Goal: Transaction & Acquisition: Purchase product/service

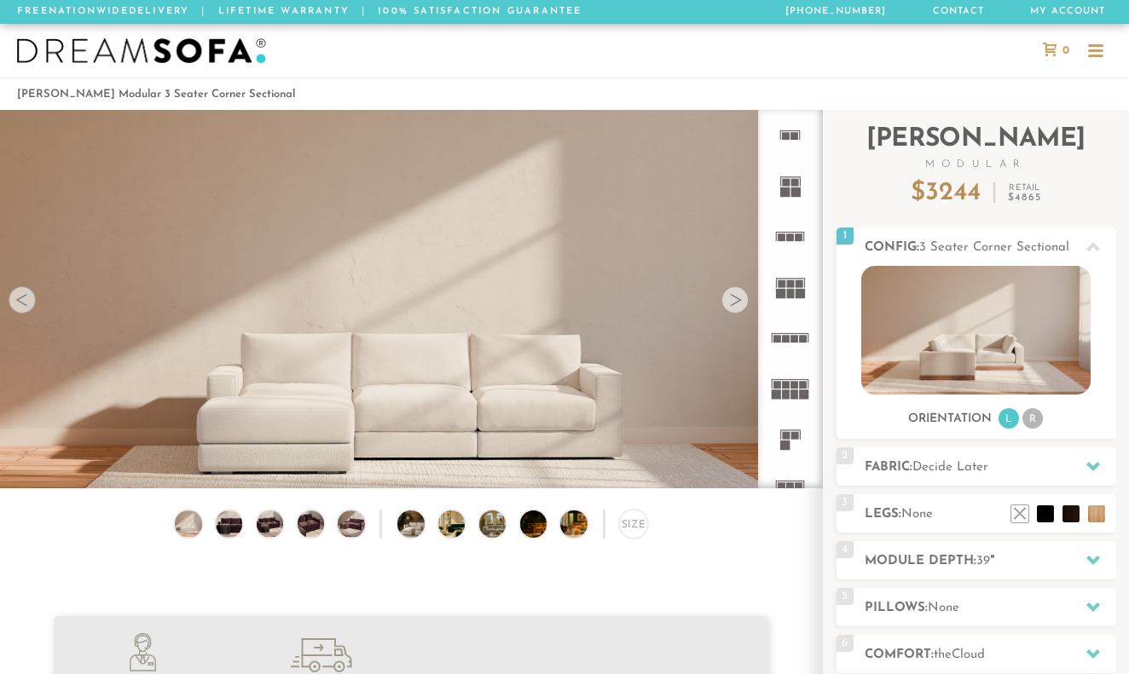
scroll to position [18418, 1129]
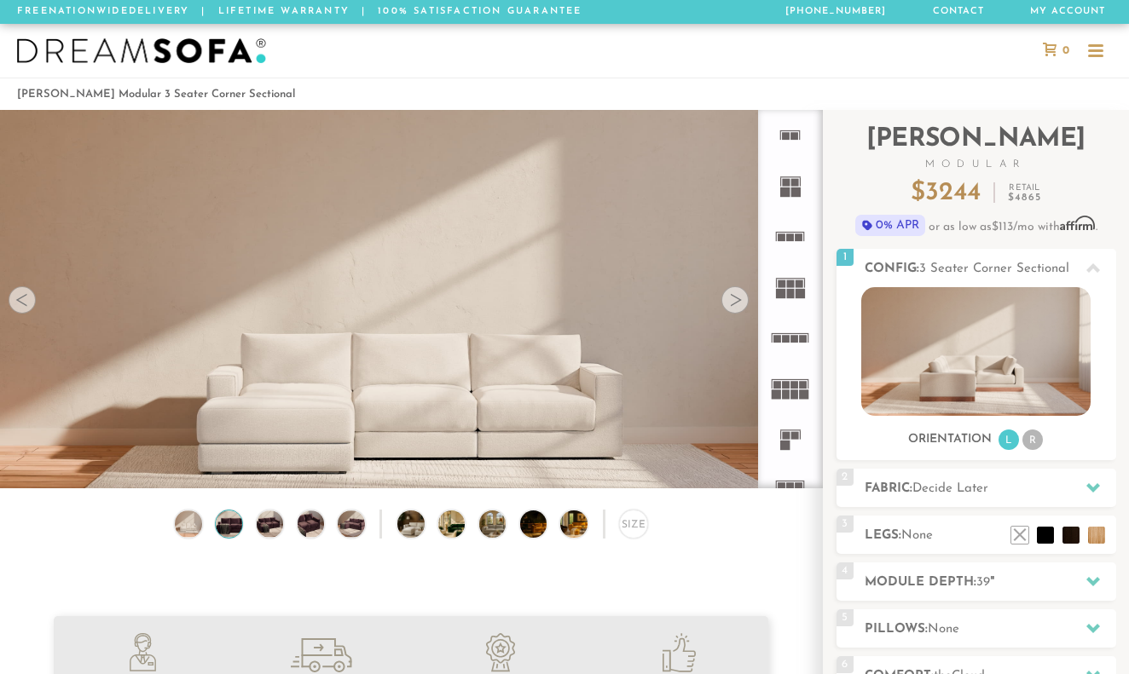
click at [225, 527] on img at bounding box center [229, 524] width 32 height 26
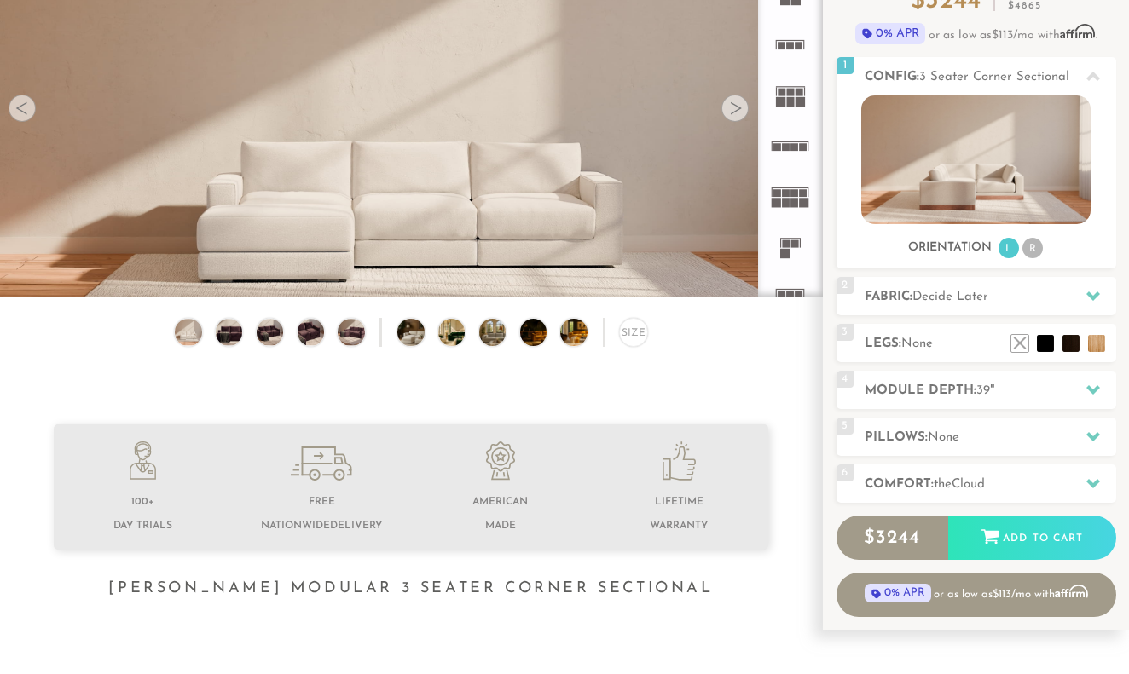
scroll to position [199, 0]
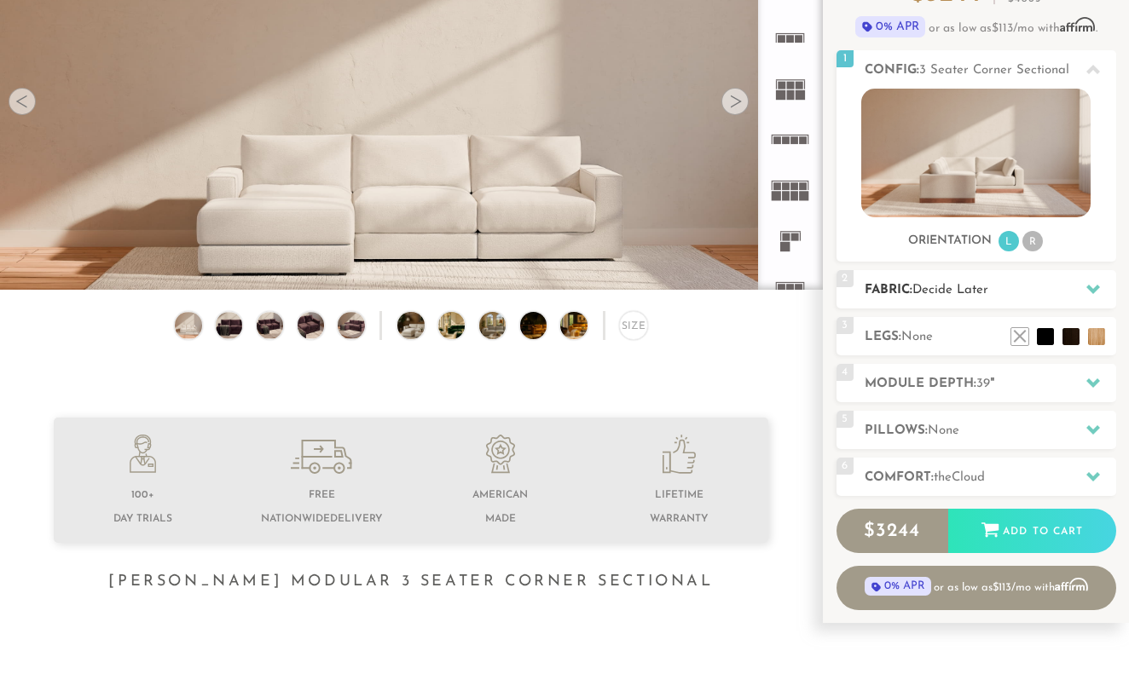
click at [1089, 291] on icon at bounding box center [1093, 289] width 14 height 9
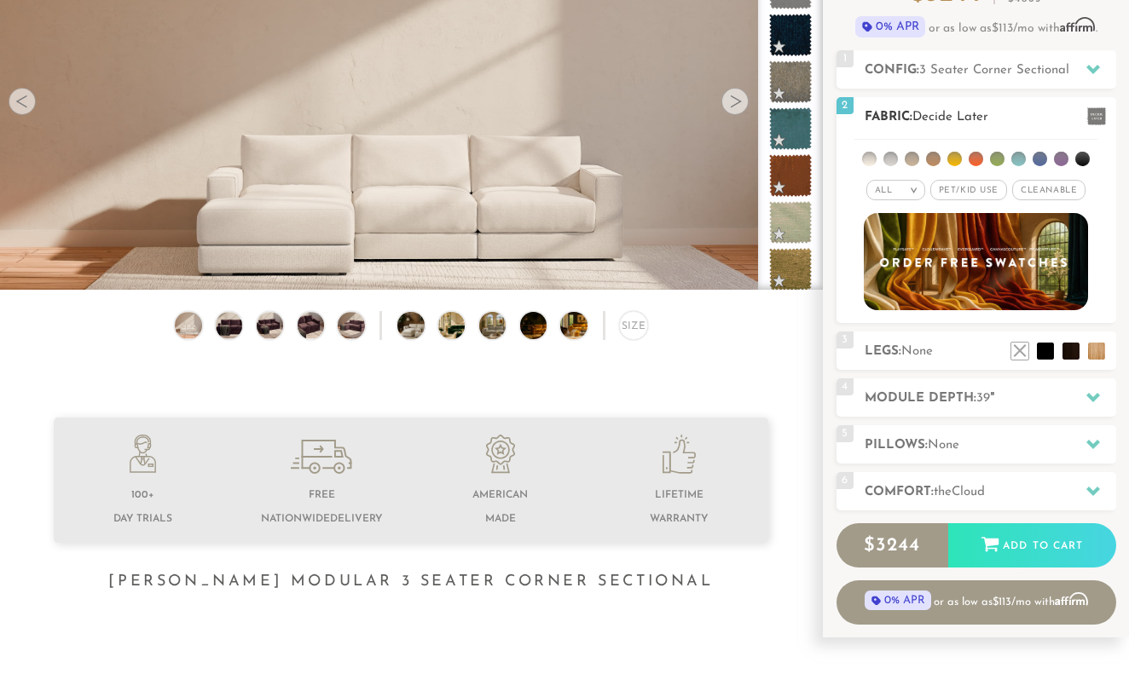
click at [934, 159] on li at bounding box center [933, 159] width 14 height 14
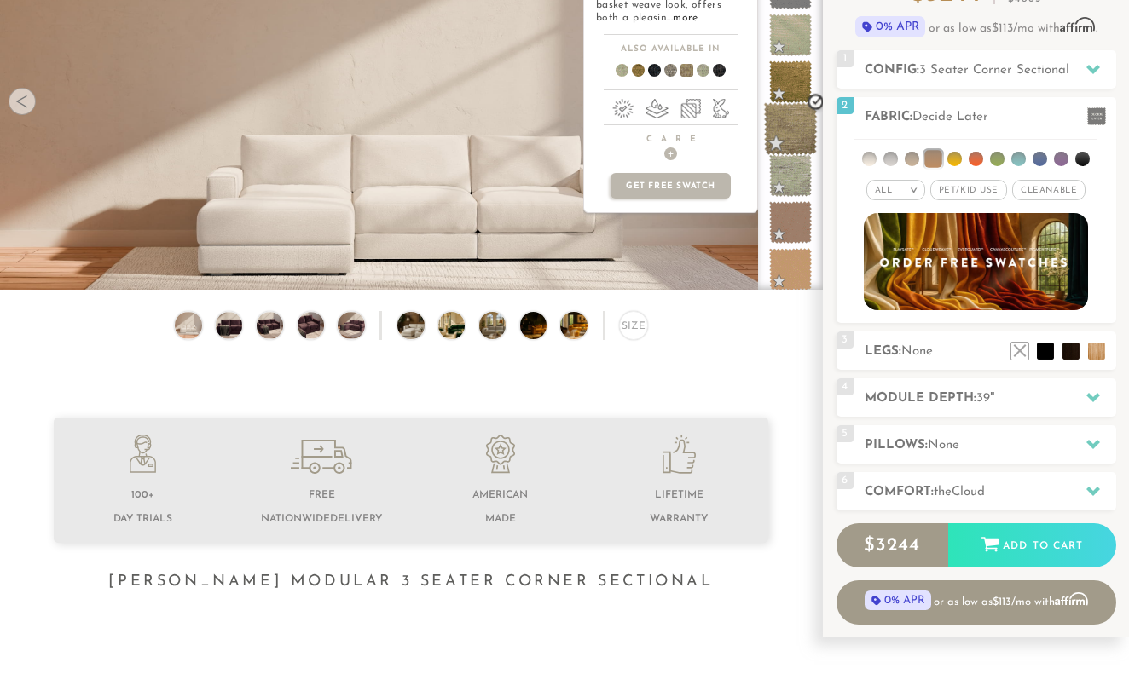
click at [785, 138] on span at bounding box center [791, 129] width 54 height 54
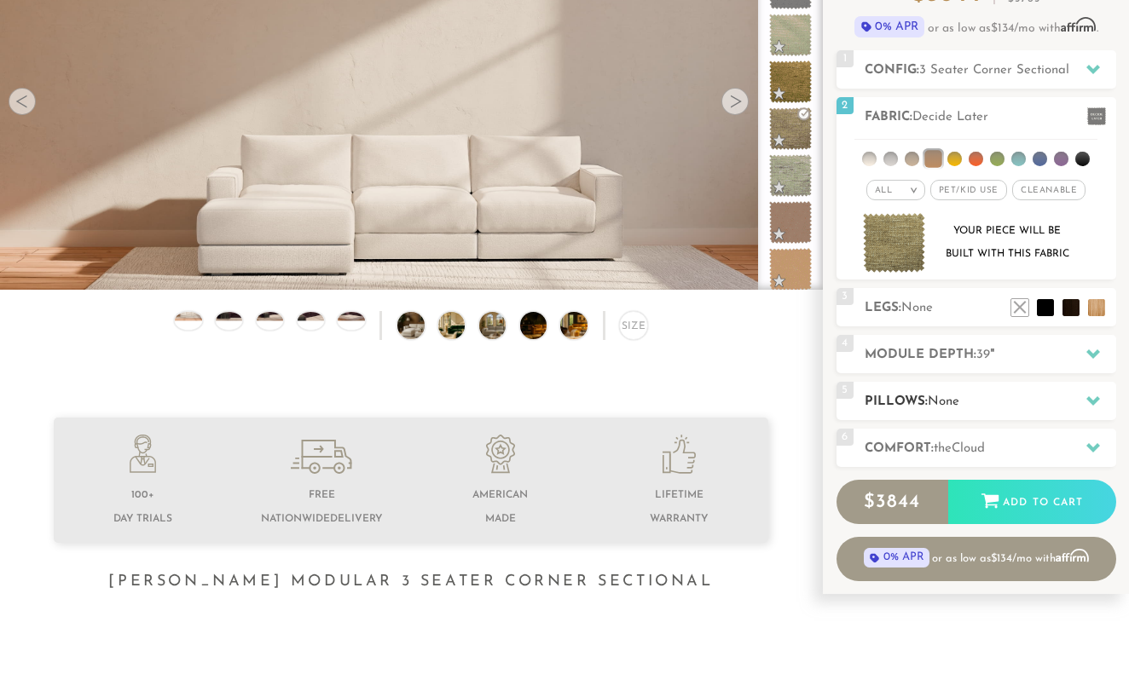
click at [1091, 402] on icon at bounding box center [1093, 400] width 14 height 9
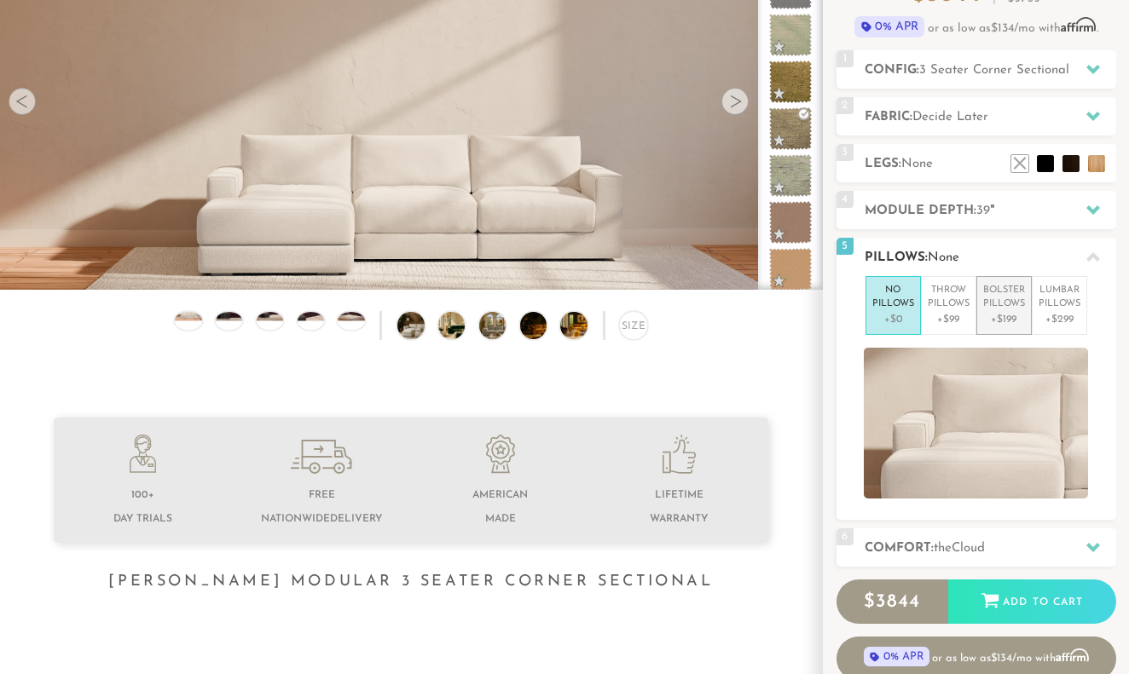
click at [1007, 299] on p "Bolster Pillows" at bounding box center [1004, 298] width 42 height 28
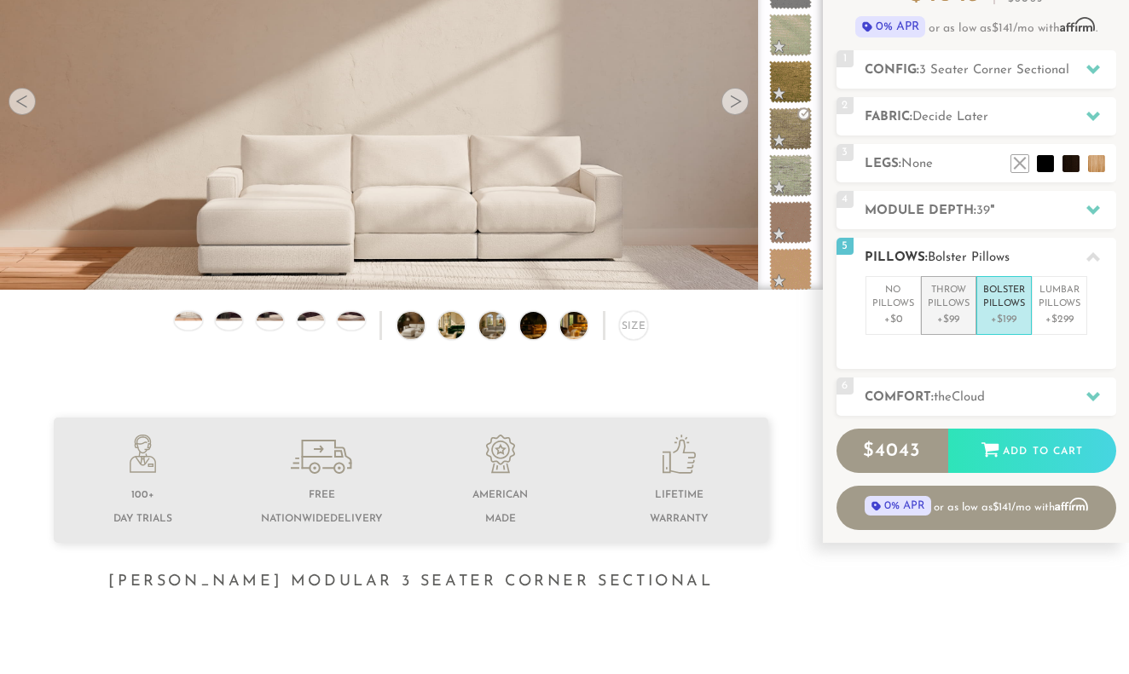
click at [955, 286] on p "Throw Pillows" at bounding box center [948, 298] width 42 height 28
click at [1090, 400] on icon at bounding box center [1093, 397] width 14 height 14
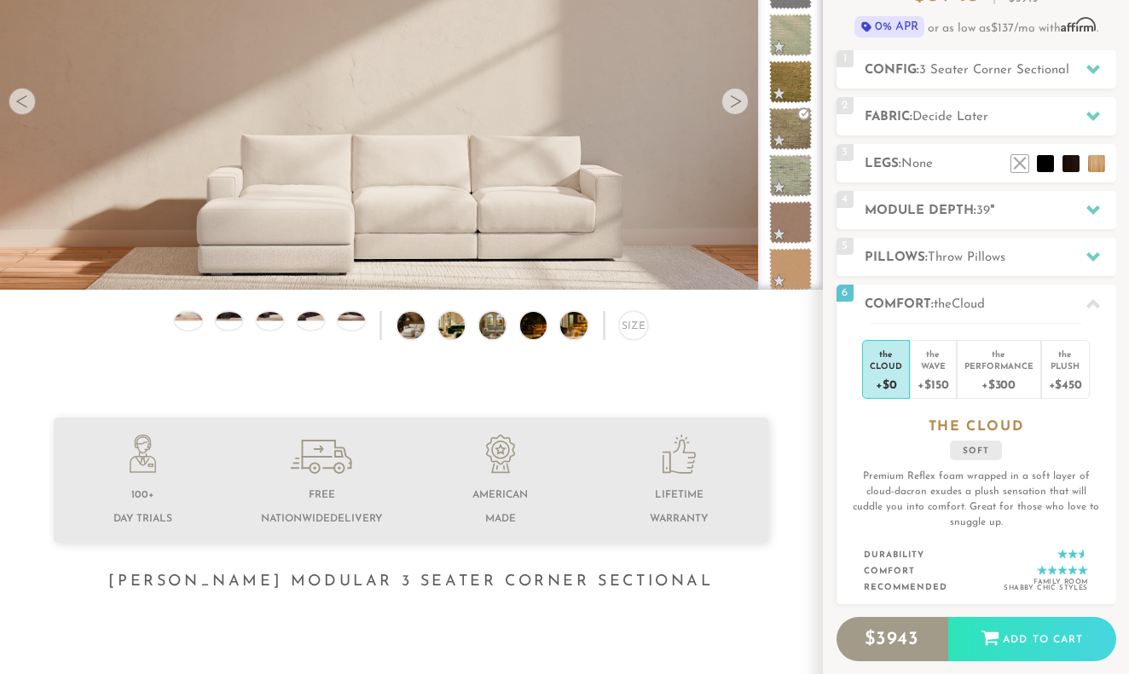
click at [1023, 130] on div "2 Fabric: Decide Later" at bounding box center [976, 116] width 280 height 38
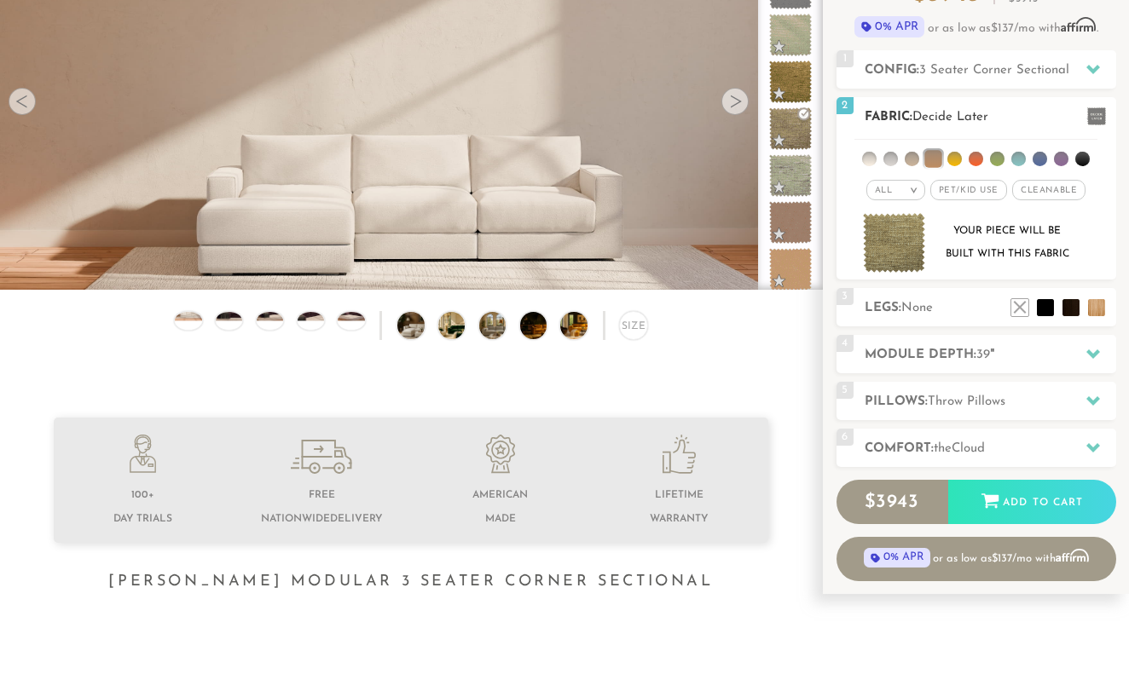
click at [1060, 185] on span "Cleanable x" at bounding box center [1048, 190] width 73 height 20
click at [979, 195] on span "Pet/Kid Use x" at bounding box center [961, 190] width 77 height 20
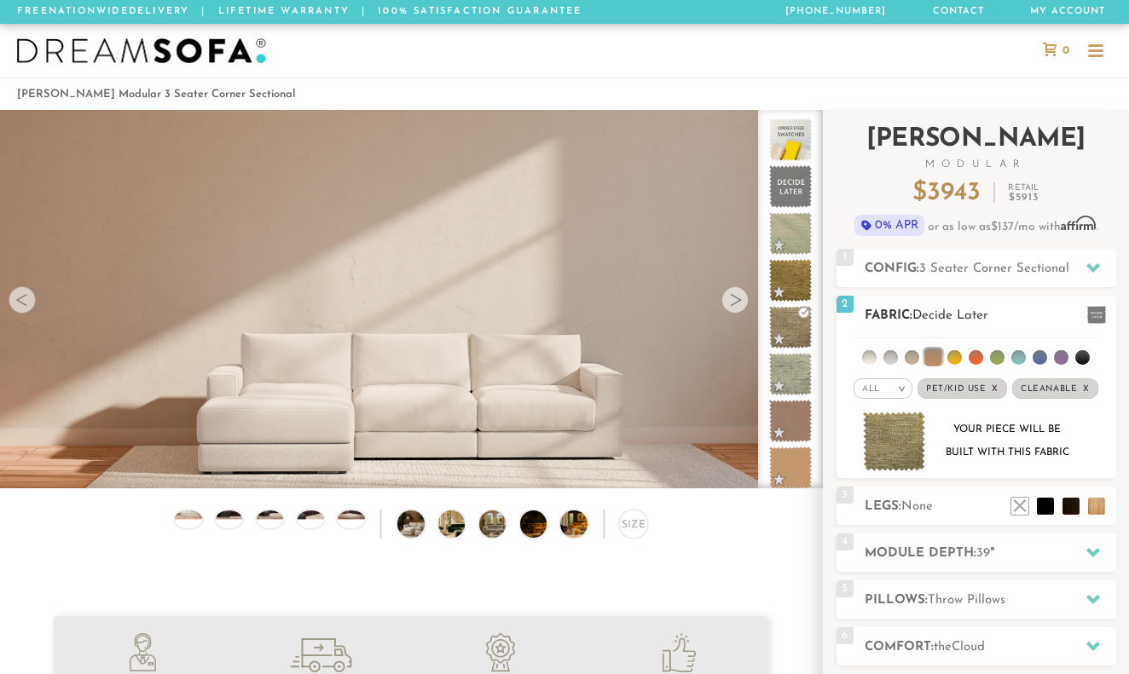
scroll to position [0, 0]
click at [631, 530] on div "Size" at bounding box center [633, 524] width 28 height 28
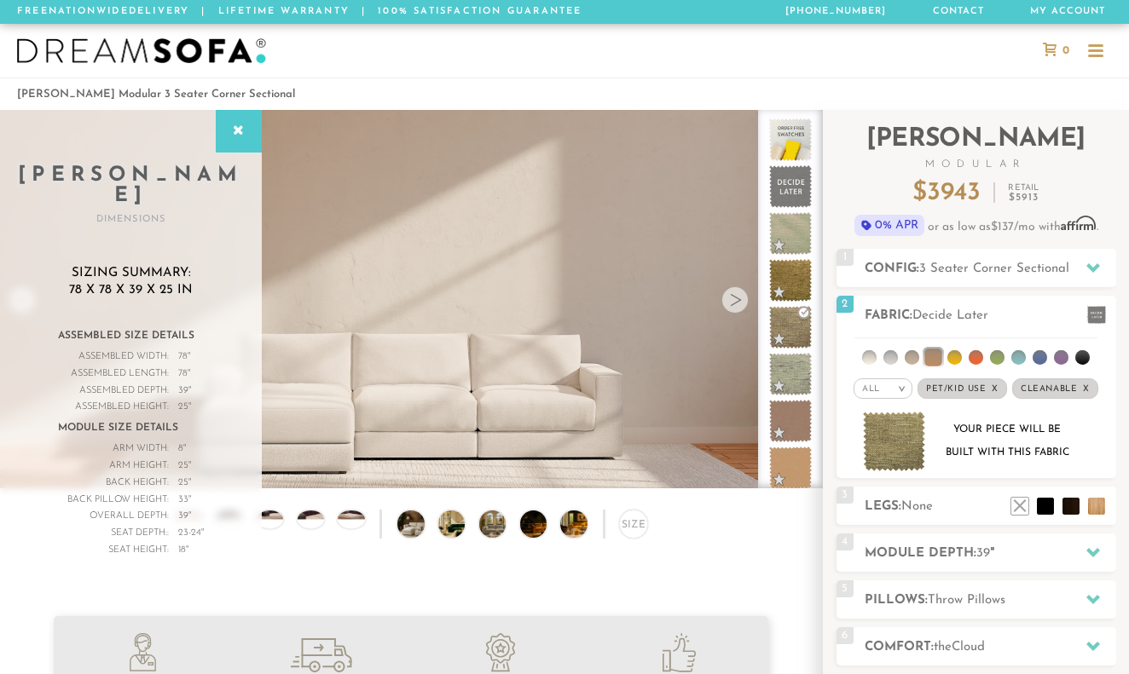
click at [1092, 55] on div at bounding box center [1095, 51] width 15 height 15
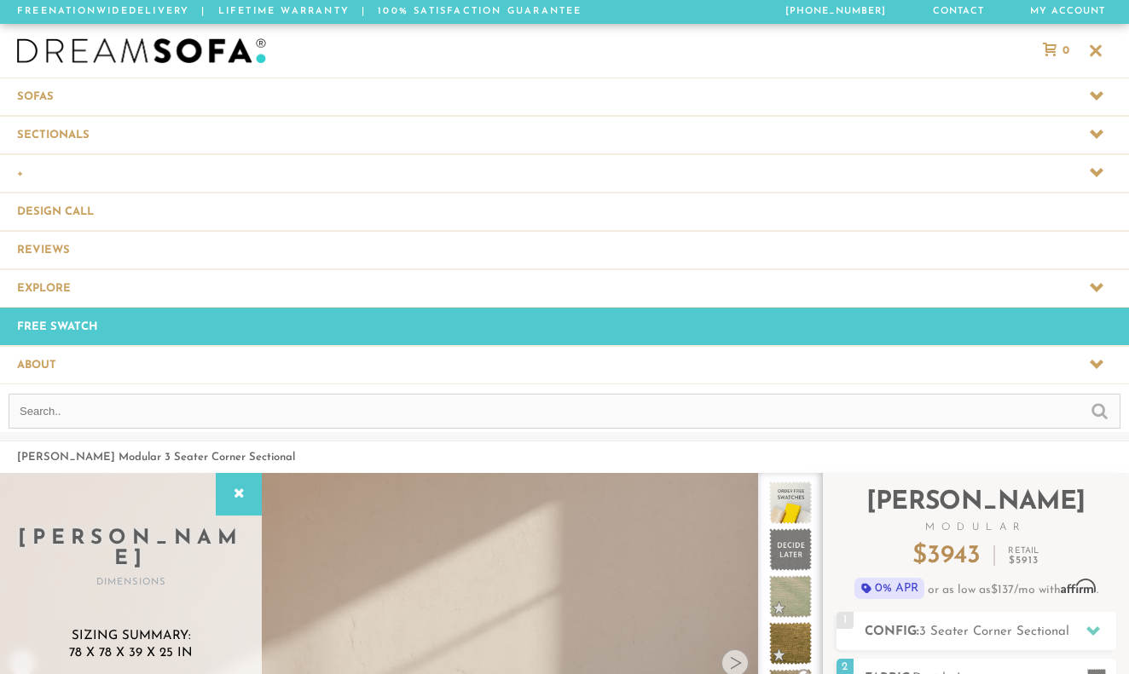
click at [78, 128] on span at bounding box center [564, 135] width 1129 height 38
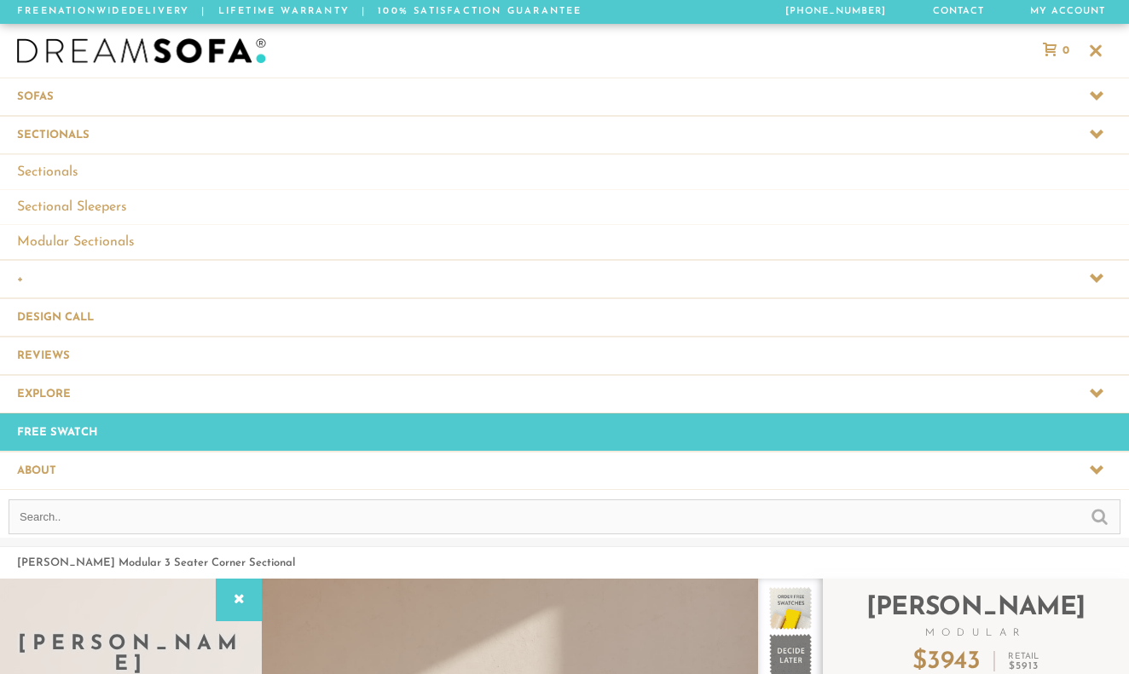
scroll to position [1, 1]
click at [74, 111] on span at bounding box center [564, 97] width 1129 height 38
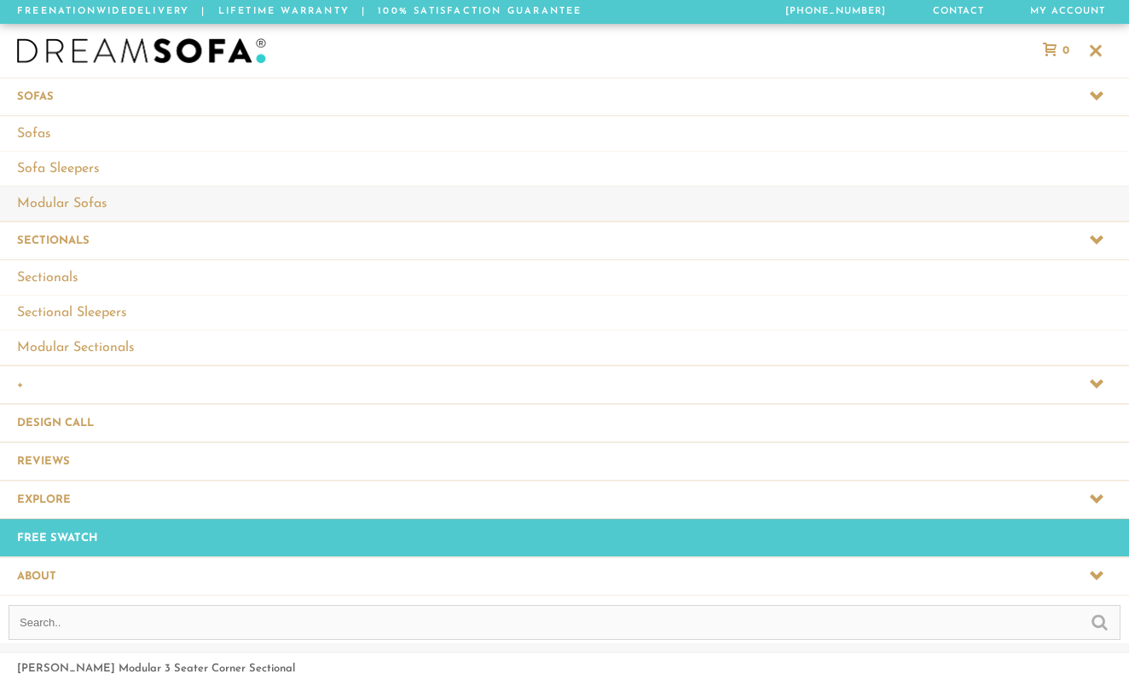
click at [81, 202] on link "Modular Sofas" at bounding box center [564, 203] width 1129 height 35
